Goal: Task Accomplishment & Management: Complete application form

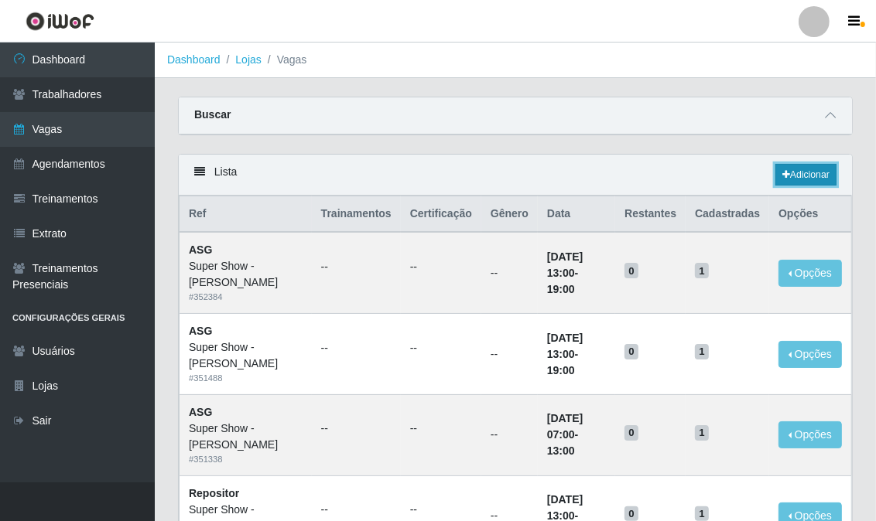
click at [815, 174] on link "Adicionar" at bounding box center [805, 175] width 61 height 22
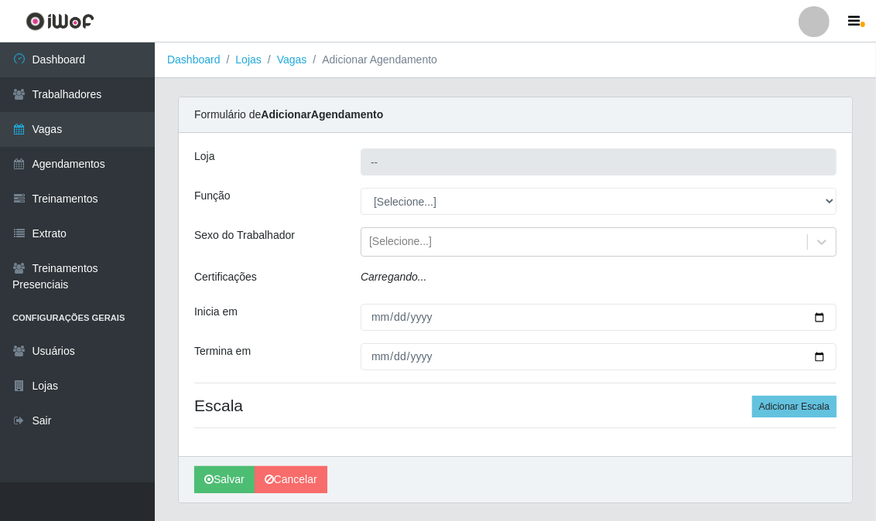
type input "Super Show - [PERSON_NAME]"
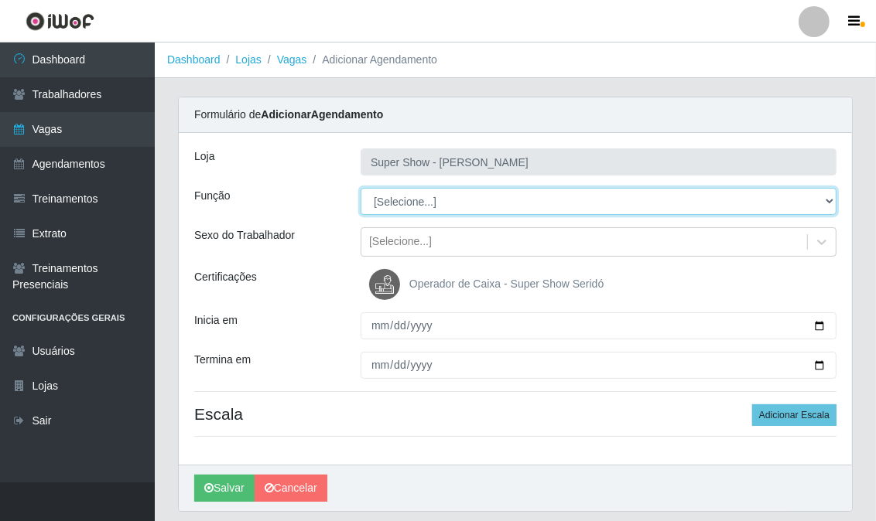
click at [437, 204] on select "[Selecione...] ASG Auxiliar de Estacionamento Balconista Embalador Embalador + …" at bounding box center [599, 201] width 476 height 27
select select "16"
click at [361, 188] on select "[Selecione...] ASG Auxiliar de Estacionamento Balconista Embalador Embalador + …" at bounding box center [599, 201] width 476 height 27
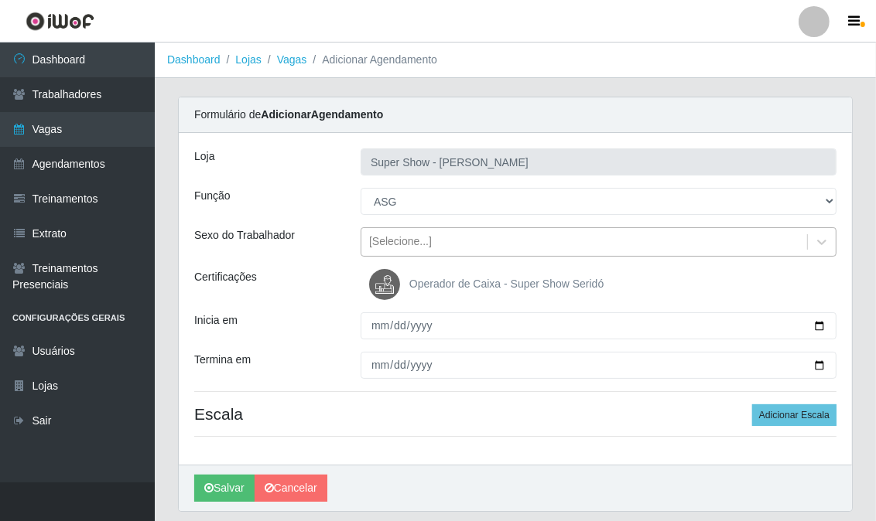
click at [405, 248] on div "[Selecione...]" at bounding box center [400, 242] width 63 height 16
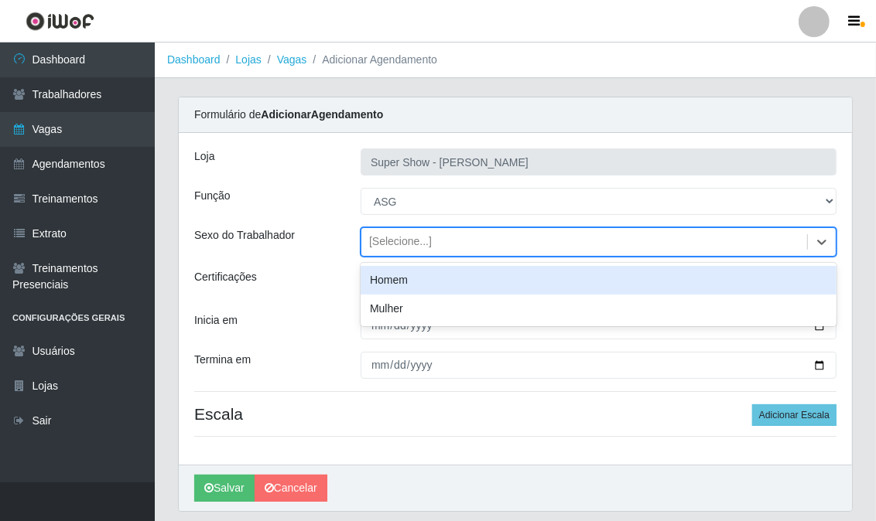
click at [405, 248] on div "[Selecione...]" at bounding box center [400, 242] width 63 height 16
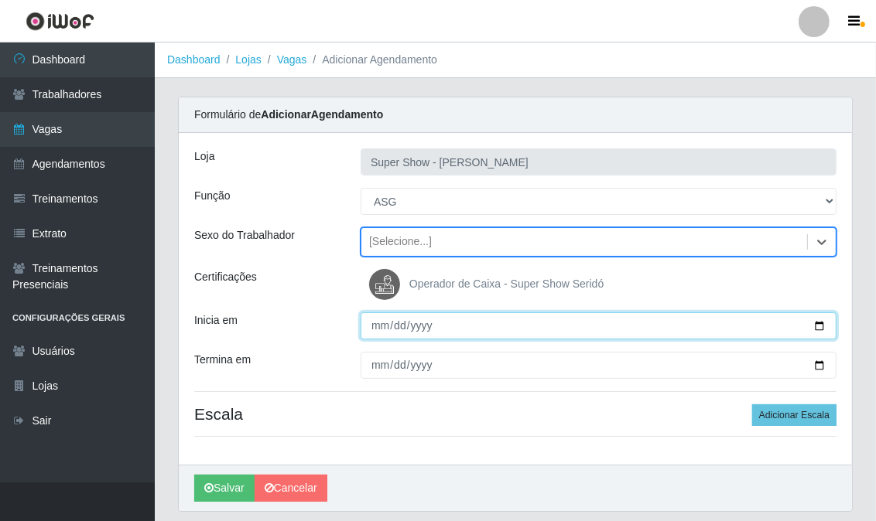
click at [372, 321] on input "Inicia em" at bounding box center [599, 326] width 476 height 27
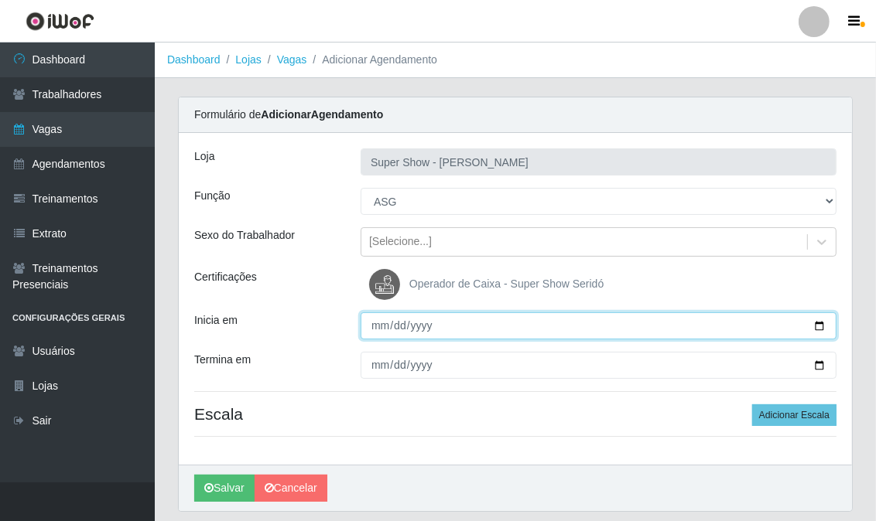
click at [372, 321] on input "Inicia em" at bounding box center [599, 326] width 476 height 27
type input "2025-10-04"
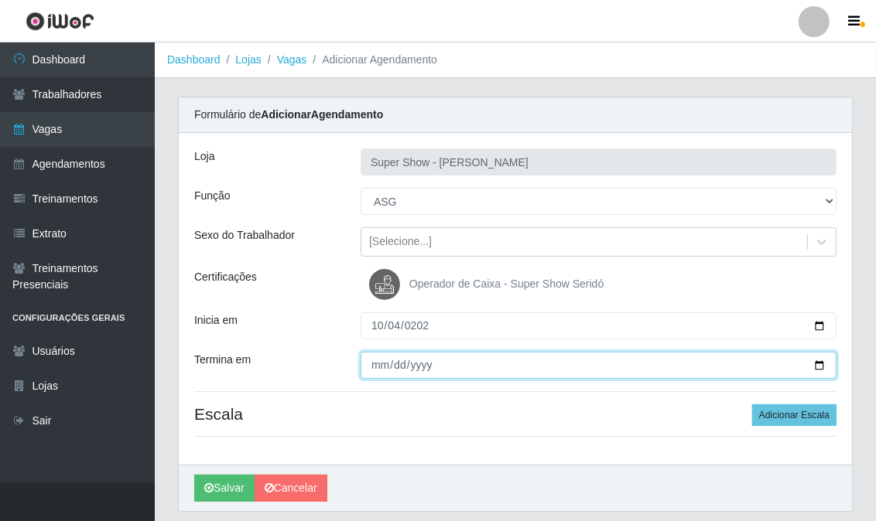
click at [385, 364] on input "Termina em" at bounding box center [599, 365] width 476 height 27
type input "2025-10-04"
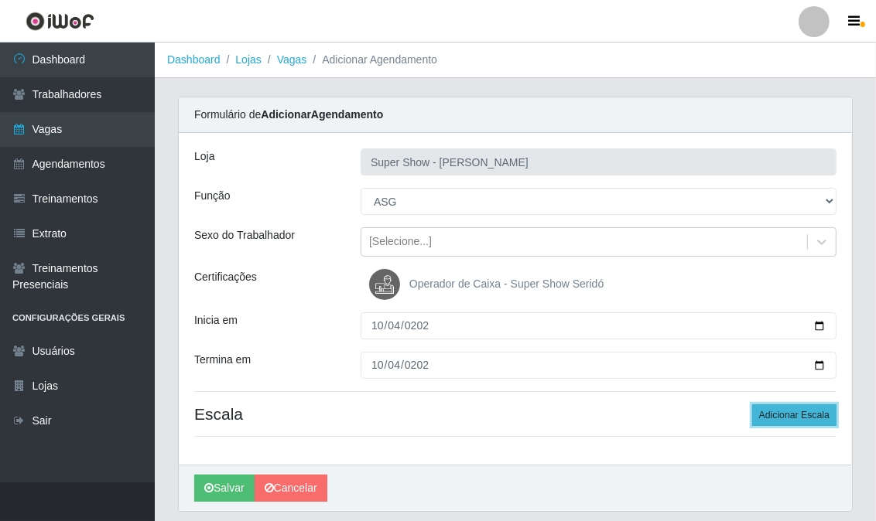
click at [784, 411] on button "Adicionar Escala" at bounding box center [794, 416] width 84 height 22
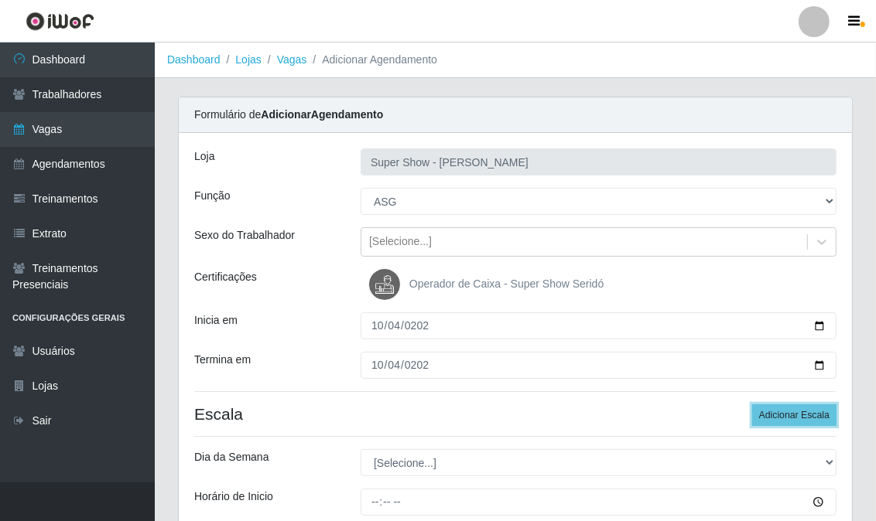
scroll to position [86, 0]
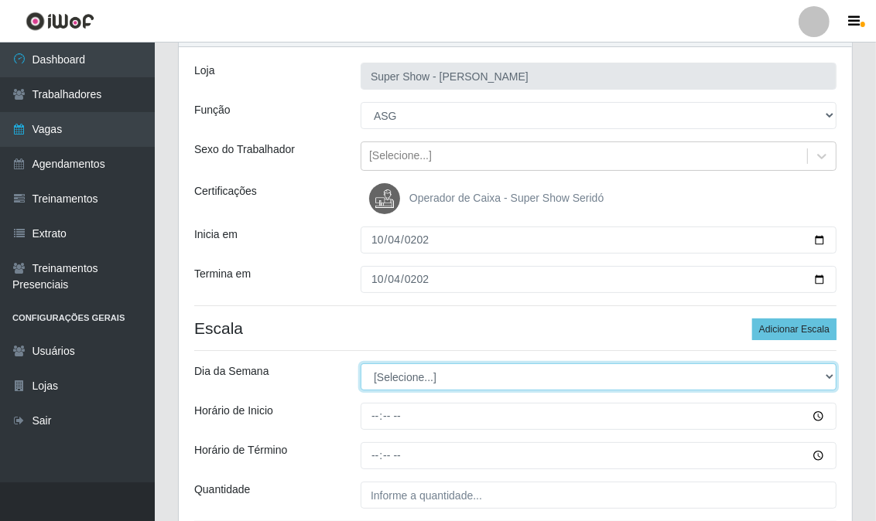
click at [408, 385] on select "[Selecione...] Segunda Terça Quarta Quinta Sexta Sábado Domingo" at bounding box center [599, 377] width 476 height 27
select select "6"
click at [361, 364] on select "[Selecione...] Segunda Terça Quarta Quinta Sexta Sábado Domingo" at bounding box center [599, 377] width 476 height 27
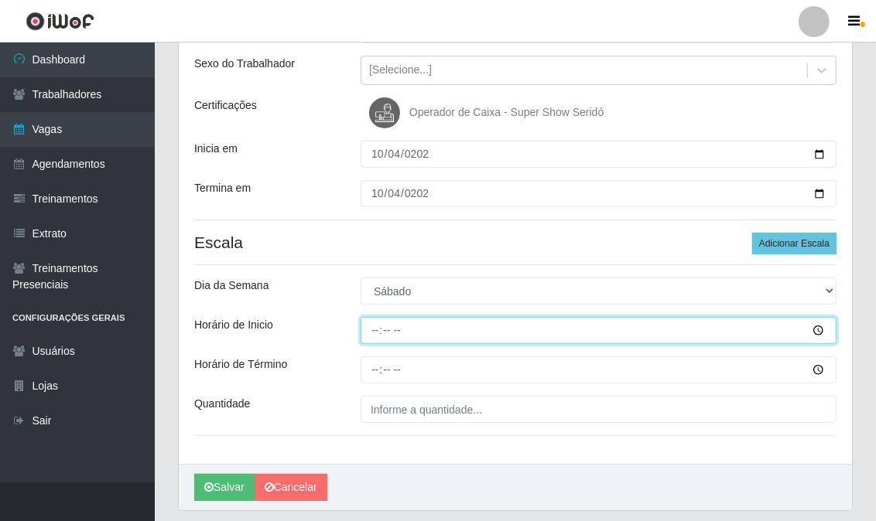
click at [377, 331] on input "Horário de Inicio" at bounding box center [599, 330] width 476 height 27
type input "13:00"
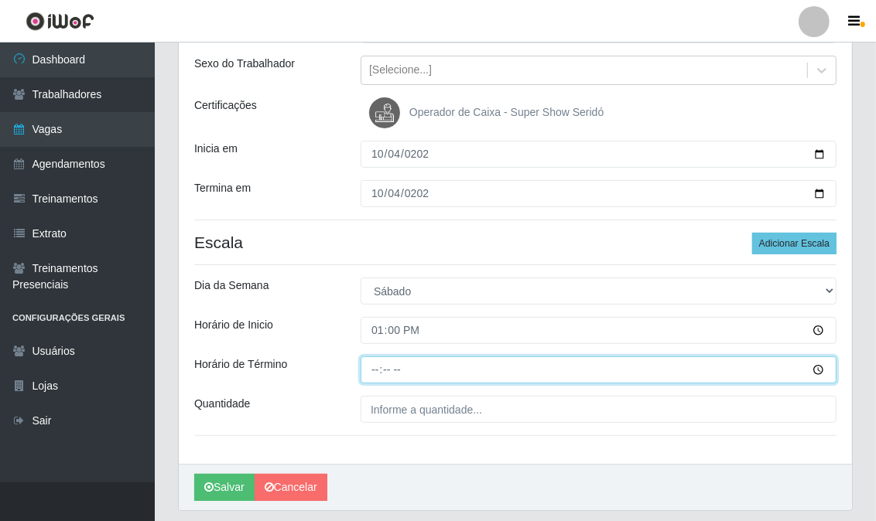
click at [380, 367] on input "Horário de Término" at bounding box center [599, 370] width 476 height 27
click at [372, 367] on input "Horário de Término" at bounding box center [599, 370] width 476 height 27
type input "19:00"
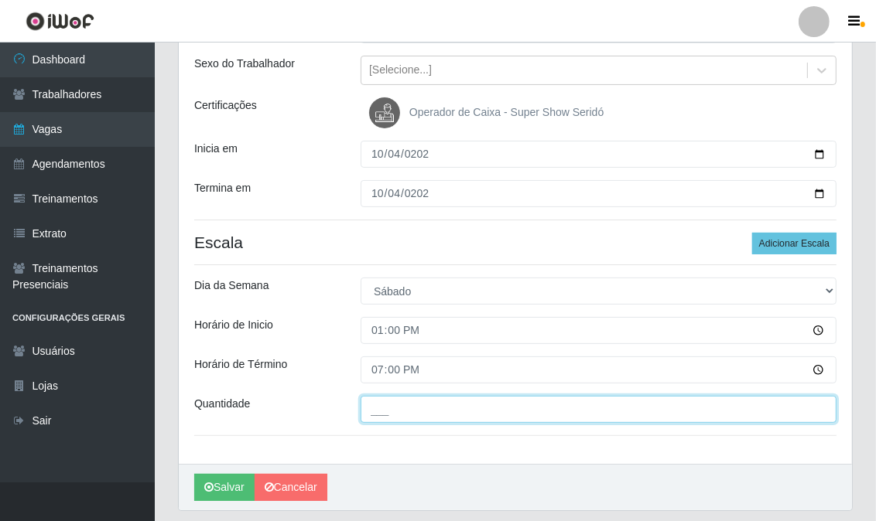
click at [446, 422] on input "___" at bounding box center [599, 409] width 476 height 27
type input "1__"
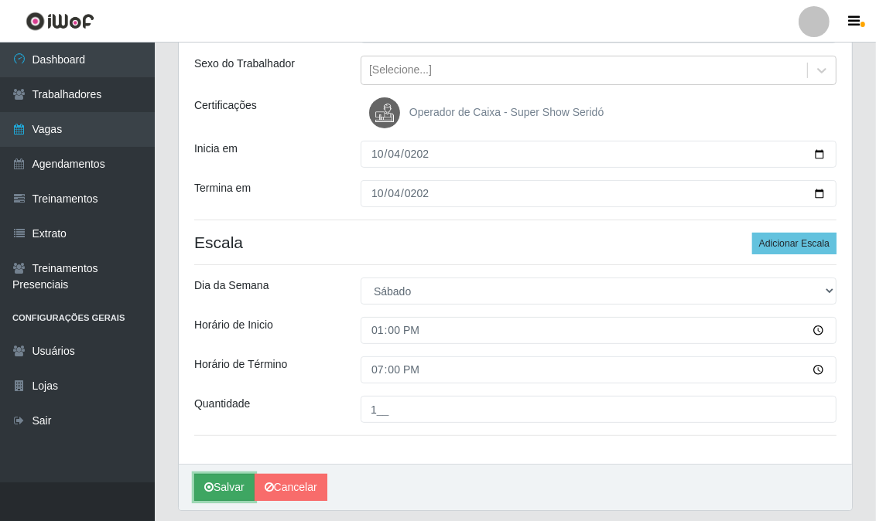
click at [221, 495] on button "Salvar" at bounding box center [224, 487] width 60 height 27
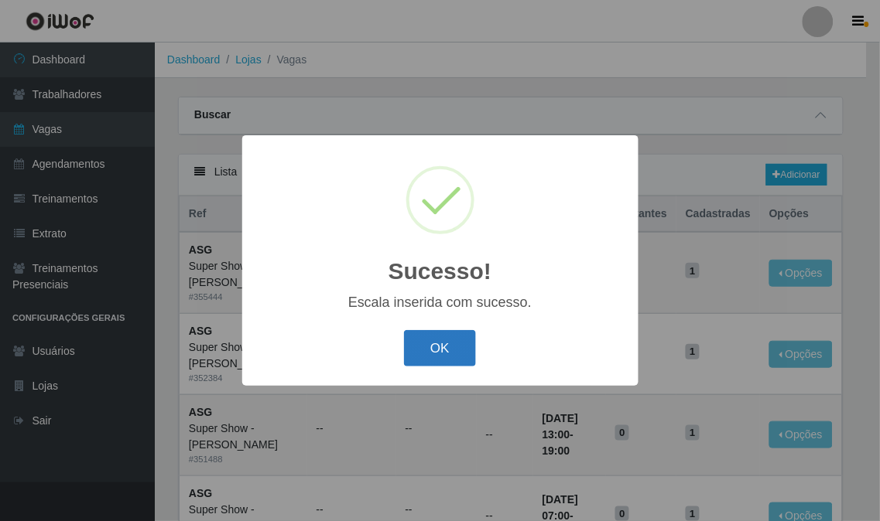
click at [443, 349] on button "OK" at bounding box center [440, 348] width 72 height 36
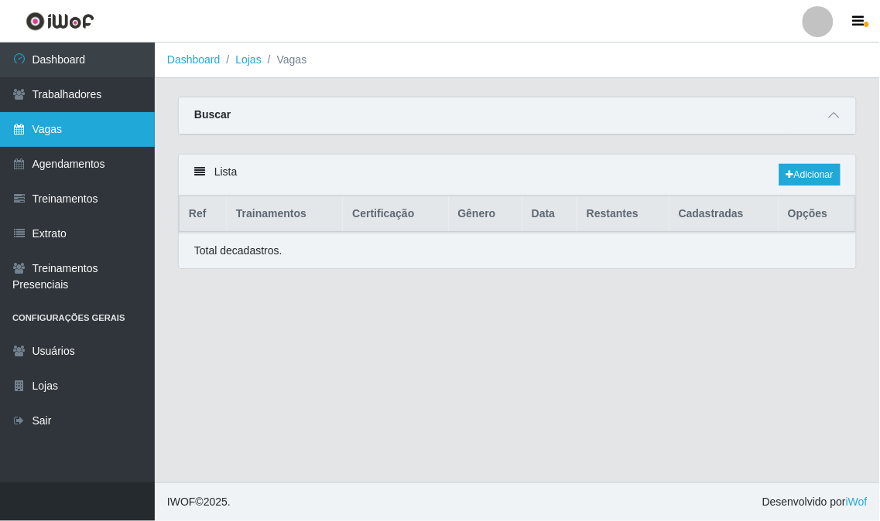
click at [118, 130] on link "Vagas" at bounding box center [77, 129] width 155 height 35
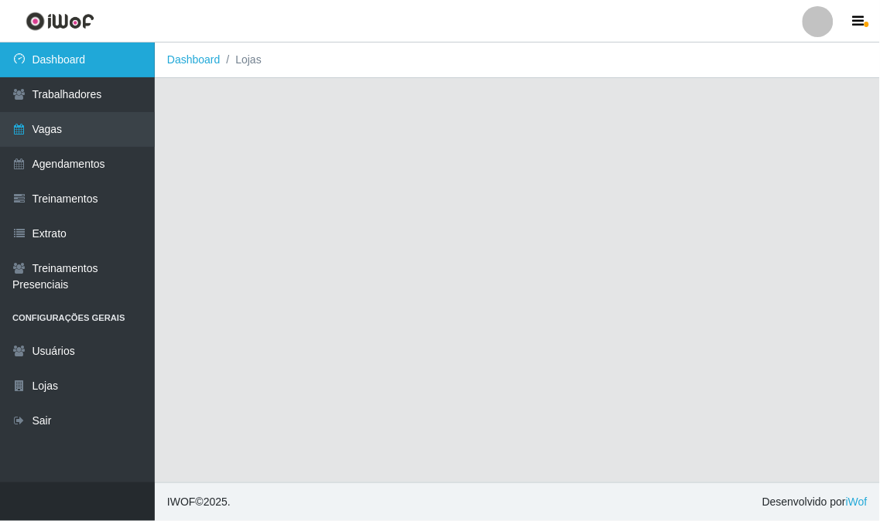
click at [121, 56] on link "Dashboard" at bounding box center [77, 60] width 155 height 35
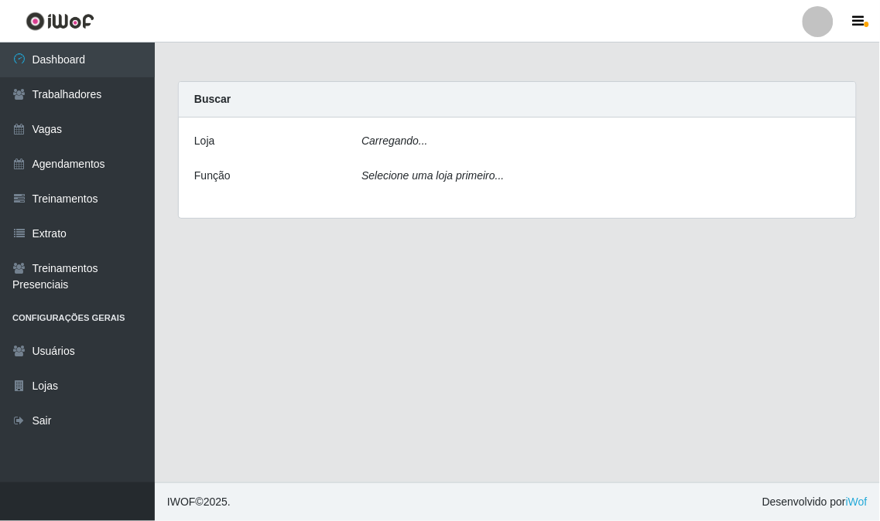
click at [403, 138] on icon "Carregando..." at bounding box center [394, 141] width 67 height 12
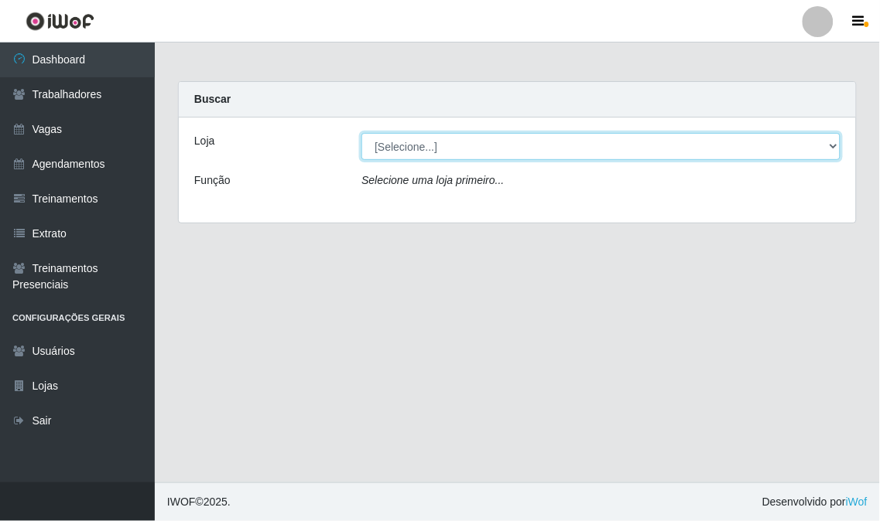
click at [443, 141] on select "[Selecione...] Super Show - [PERSON_NAME] SUPER SHOW - Coophab" at bounding box center [600, 146] width 479 height 27
select select "120"
click at [361, 133] on select "[Selecione...] Super Show - [PERSON_NAME] SUPER SHOW - Coophab" at bounding box center [600, 146] width 479 height 27
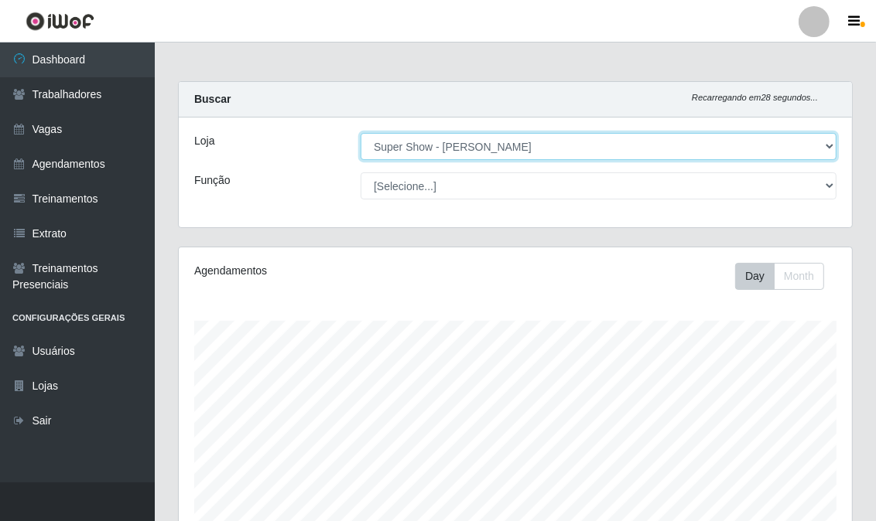
scroll to position [230, 0]
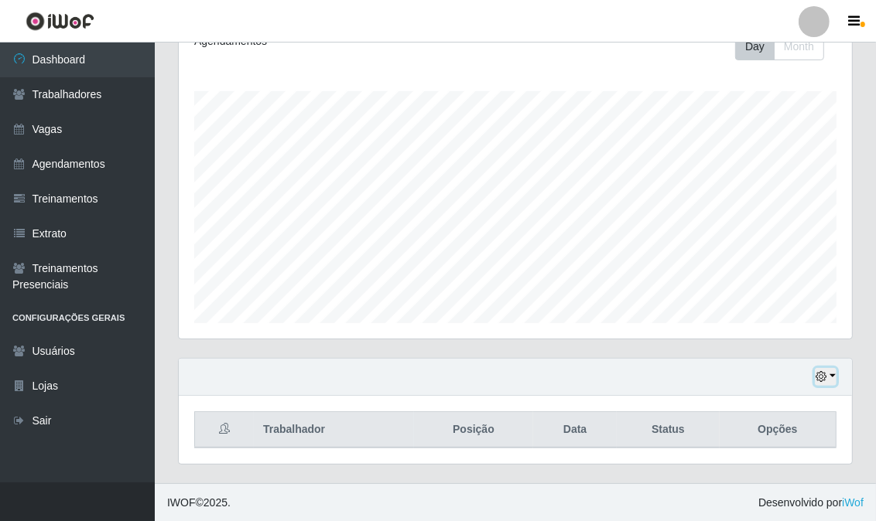
click at [820, 368] on button "button" at bounding box center [826, 377] width 22 height 18
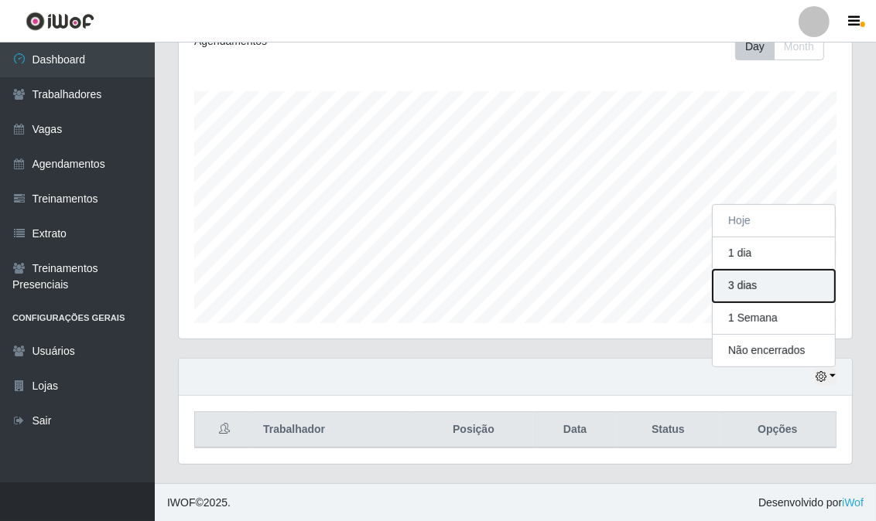
click at [759, 286] on button "3 dias" at bounding box center [774, 286] width 122 height 32
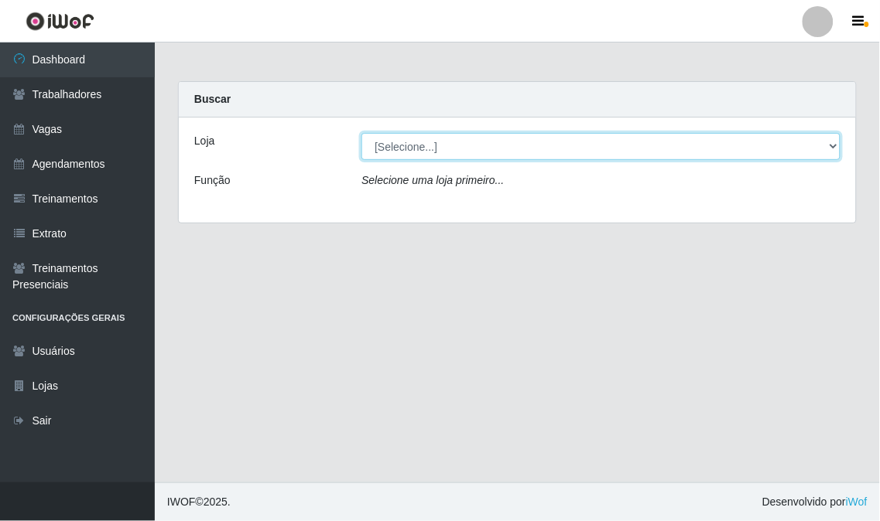
click at [798, 140] on select "[Selecione...] Super Show - [PERSON_NAME] SUPER SHOW - Coophab" at bounding box center [600, 146] width 479 height 27
select select "120"
click at [361, 133] on select "[Selecione...] Super Show - [PERSON_NAME] SUPER SHOW - Coophab" at bounding box center [600, 146] width 479 height 27
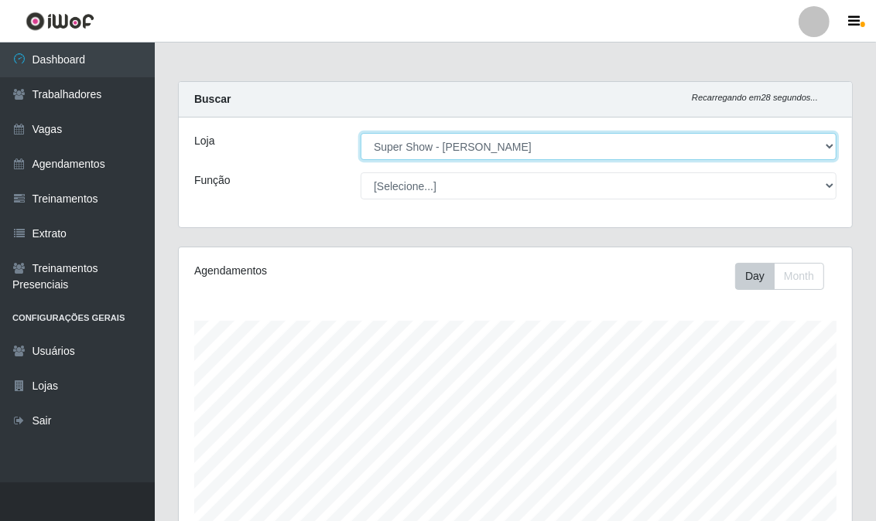
scroll to position [230, 0]
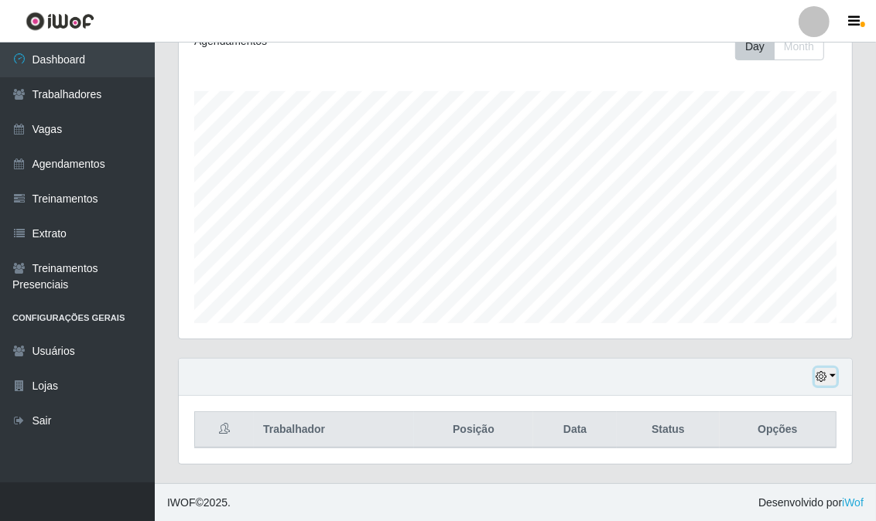
click at [821, 378] on icon "button" at bounding box center [820, 376] width 11 height 11
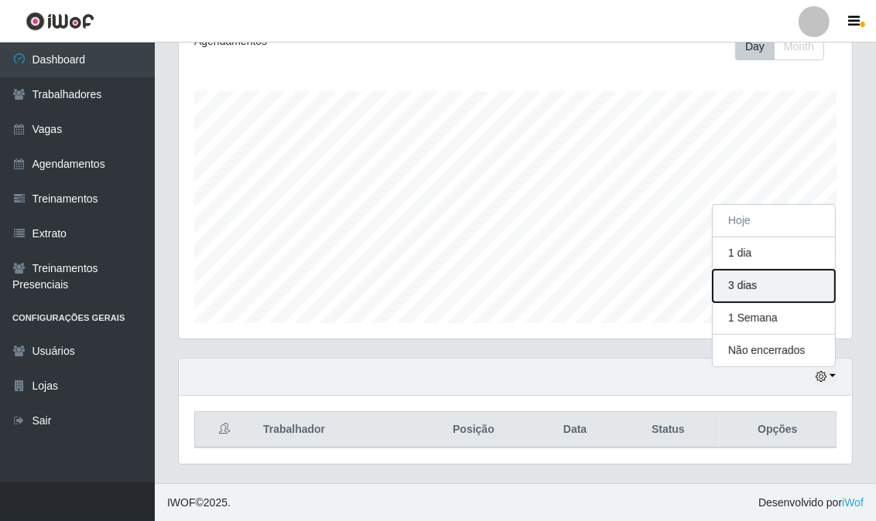
click at [755, 285] on button "3 dias" at bounding box center [774, 286] width 122 height 32
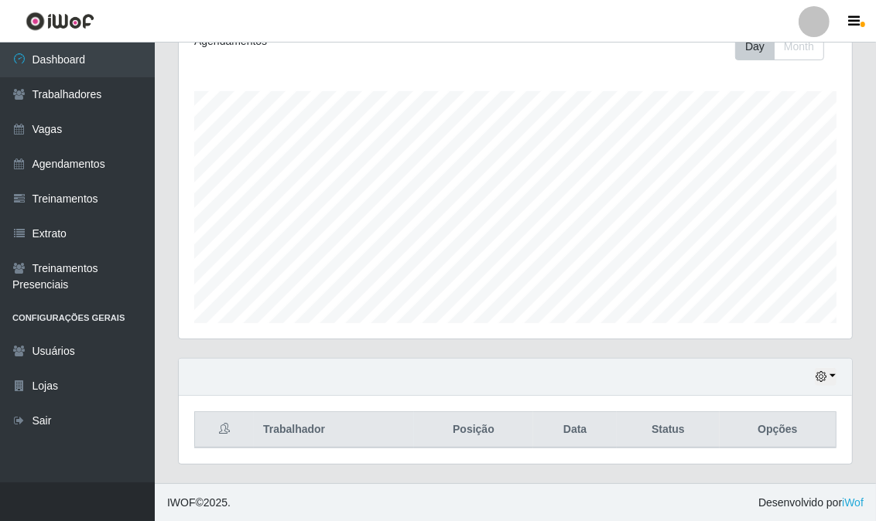
scroll to position [0, 0]
